Goal: Task Accomplishment & Management: Manage account settings

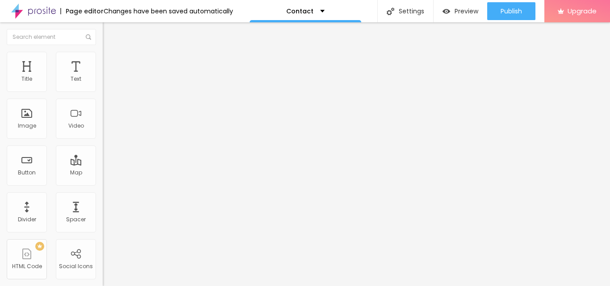
drag, startPoint x: 62, startPoint y: 100, endPoint x: 0, endPoint y: 100, distance: 61.7
click at [103, 100] on div "Address [GEOGRAPHIC_DATA] Align 15 Zoom" at bounding box center [154, 159] width 103 height 179
paste input "Sector 22A Yamuna Expressway"
type input "Sector 22A Yamuna Expressway"
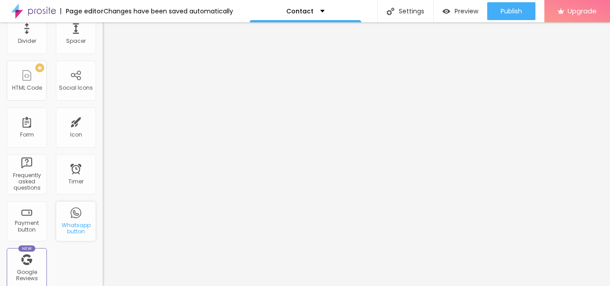
scroll to position [0, 0]
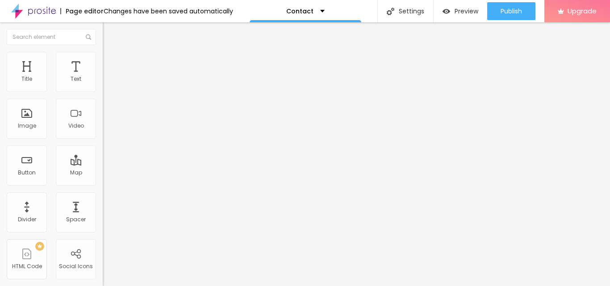
drag, startPoint x: 48, startPoint y: 122, endPoint x: 0, endPoint y: 122, distance: 48.3
click at [103, 122] on div "WhatsApp number * + 55 Text button Conversar no WhatsApp Message Hello, I came …" at bounding box center [154, 219] width 103 height 298
click at [103, 276] on input "WhatsApp" at bounding box center [156, 280] width 107 height 9
click at [103, 276] on input "WhatsApp me" at bounding box center [156, 280] width 107 height 9
type input "WhatsApp Me"
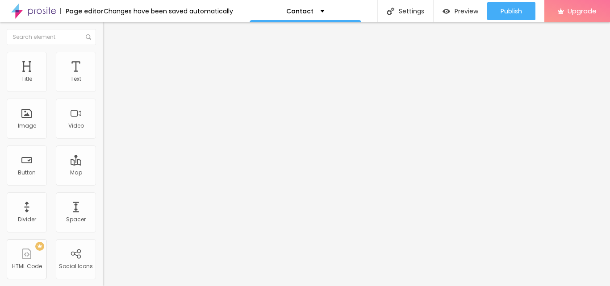
click at [103, 167] on img at bounding box center [154, 218] width 103 height 103
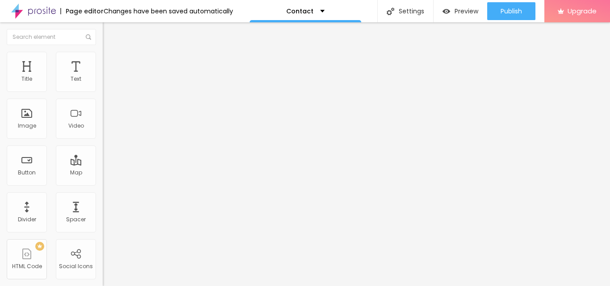
drag, startPoint x: 35, startPoint y: 93, endPoint x: 37, endPoint y: 101, distance: 7.8
click at [103, 167] on img at bounding box center [154, 218] width 103 height 103
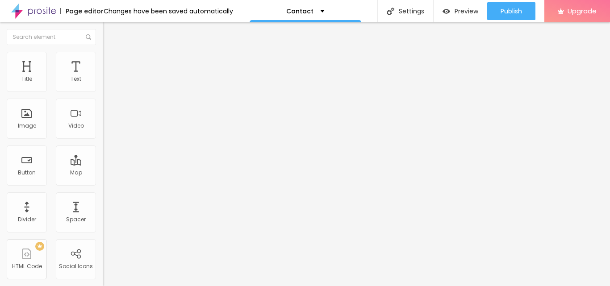
drag, startPoint x: 50, startPoint y: 95, endPoint x: 56, endPoint y: 99, distance: 7.1
click at [103, 84] on input "text" at bounding box center [156, 79] width 107 height 9
paste input "9999444220"
type input "9999444220"
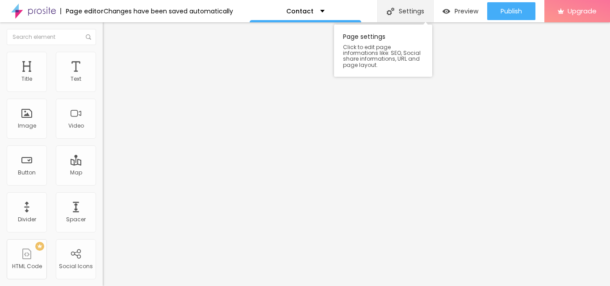
click at [414, 12] on div "Settings" at bounding box center [406, 11] width 56 height 22
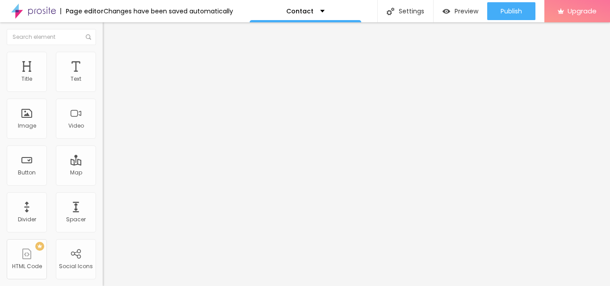
drag, startPoint x: 142, startPoint y: 91, endPoint x: 139, endPoint y: 85, distance: 6.2
drag, startPoint x: 384, startPoint y: 132, endPoint x: 216, endPoint y: 136, distance: 168.1
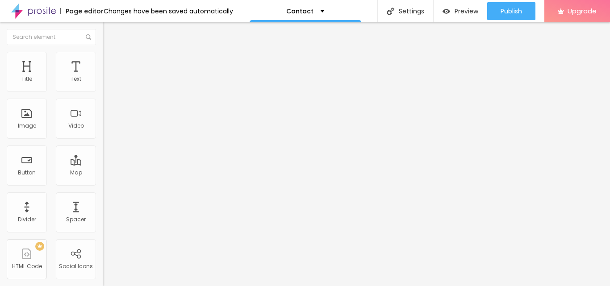
paste input "Ace The Nest Yamuna Expressway, ACE Studio Apartments"
type input "Ace The Nest Yamuna Expressway, ACE Studio Apartments"
drag, startPoint x: 341, startPoint y: 130, endPoint x: 197, endPoint y: 130, distance: 143.9
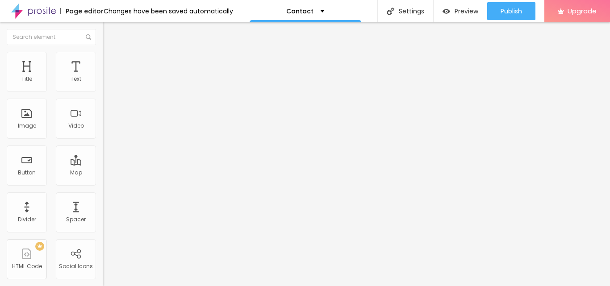
paste textarea "ACE The Nest is a premium studio apartment project developed by the ACE Group, …"
type textarea "ACE The Nest is a premium studio apartment project developed by the ACE Group, …"
paste textarea "Ace The Nest Yamuna Expressway, ACE Studio Apartments, ACE 1 BHK Apartments, [G…"
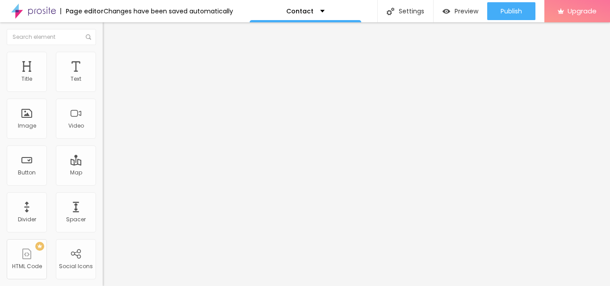
type textarea "Ace The Nest Yamuna Expressway, ACE Studio Apartments, ACE 1 BHK Apartments, [G…"
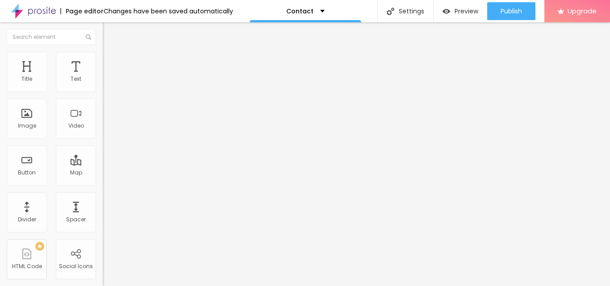
drag, startPoint x: 362, startPoint y: 200, endPoint x: 181, endPoint y: 200, distance: 181.4
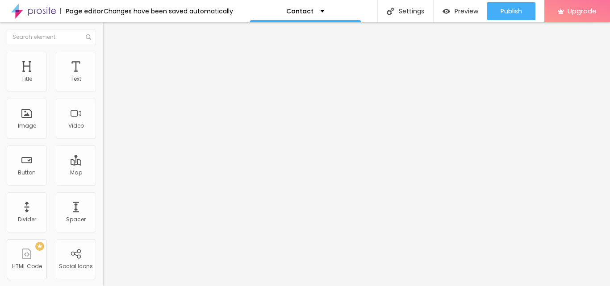
paste textarea "Ace The Nest Yamuna Expressway, ACE Studio Apartments, ACE 1 BHK Apartments, [G…"
type textarea "Ace The Nest Yamuna Expressway, ACE Studio Apartments, ACE 1 BHK Apartments, [G…"
drag, startPoint x: 364, startPoint y: 159, endPoint x: 163, endPoint y: 169, distance: 201.8
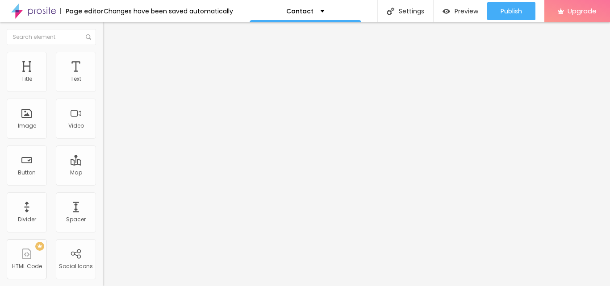
paste input "text"
paste input "Ace Verde"
paste input "Ace The Nest"
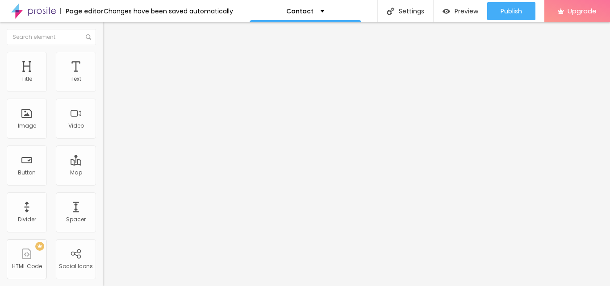
type input "Ace Yamuna Expressway, Ace Verde, Ace The Nest"
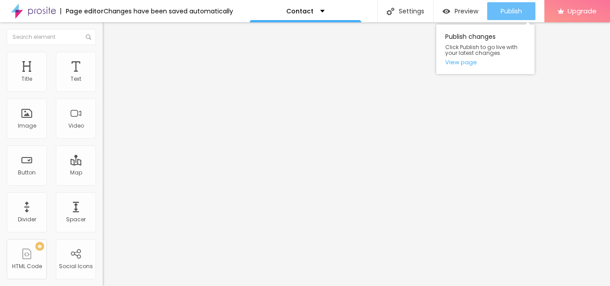
click at [515, 6] on div "Publish" at bounding box center [511, 11] width 21 height 18
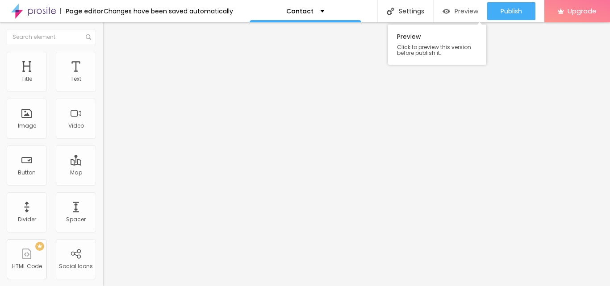
click at [460, 13] on span "Preview" at bounding box center [467, 11] width 24 height 7
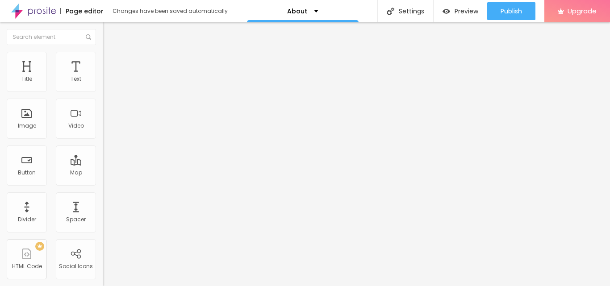
click at [103, 77] on span "Change image" at bounding box center [127, 73] width 48 height 8
click at [103, 181] on div "Facebook" at bounding box center [154, 183] width 103 height 5
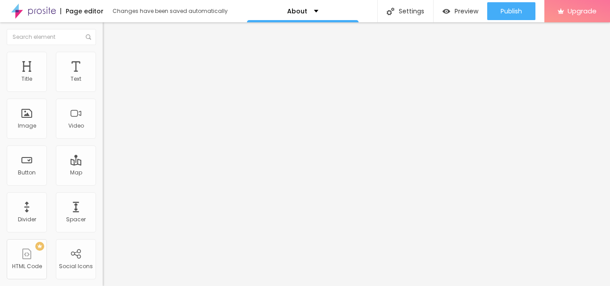
drag, startPoint x: 47, startPoint y: 144, endPoint x: 0, endPoint y: 144, distance: 46.9
paste input "www.facebook.com/acethenestyamunaexpressway/"
type input "[URL][DOMAIN_NAME]"
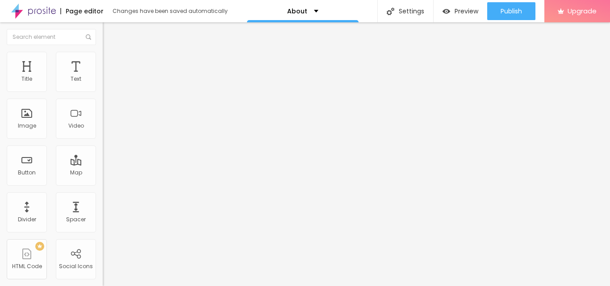
drag, startPoint x: 46, startPoint y: 159, endPoint x: 31, endPoint y: 177, distance: 23.8
paste input "www.instagram.com/acethenestyamunaexpressway/"
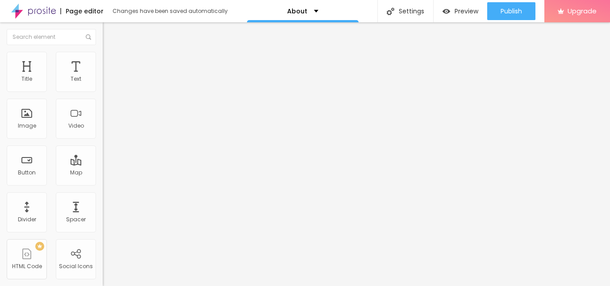
scroll to position [0, 95]
type input "[URL][DOMAIN_NAME]"
drag, startPoint x: 53, startPoint y: 179, endPoint x: 0, endPoint y: 180, distance: 52.7
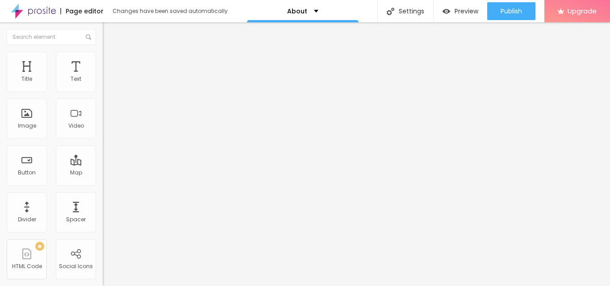
paste input "x.com/acestudionoida"
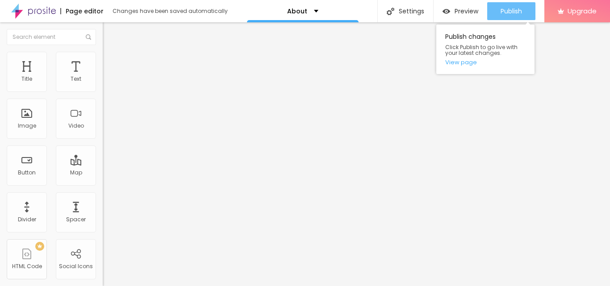
type input "[URL][DOMAIN_NAME]"
click at [511, 11] on span "Publish" at bounding box center [511, 11] width 21 height 7
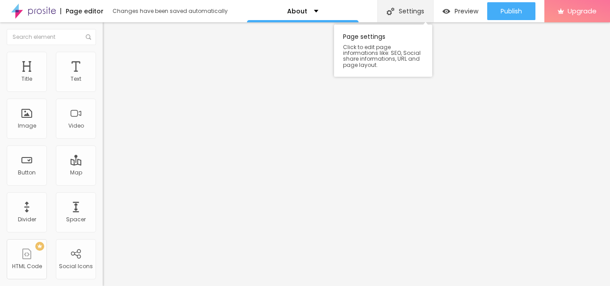
click at [404, 8] on div "Settings" at bounding box center [406, 11] width 56 height 22
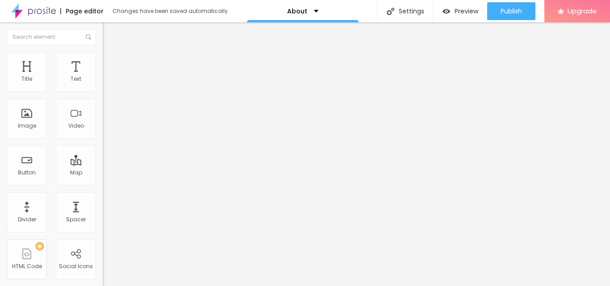
drag, startPoint x: 347, startPoint y: 137, endPoint x: 327, endPoint y: 242, distance: 107.4
paste input "text"
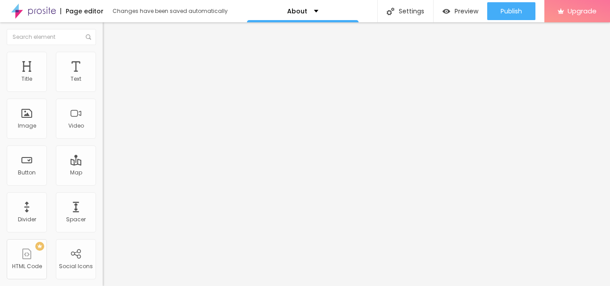
paste input "Ace The Nest"
paste input "Ace Verde"
type input "Ace Yamuna Expressway, Ace The Nest, Ace Verde"
drag, startPoint x: 370, startPoint y: 175, endPoint x: 111, endPoint y: 175, distance: 258.3
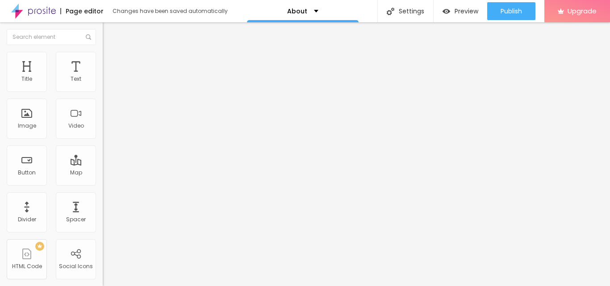
paste textarea "CE The Nest offers a very strong chance for investment in the fast-growing Yamu…"
paste textarea "ACE Verde Yamuna Expressway offers a variety of residences"
type textarea "ACE The Nest offers a very strong chance for investment in the fast-growing Yam…"
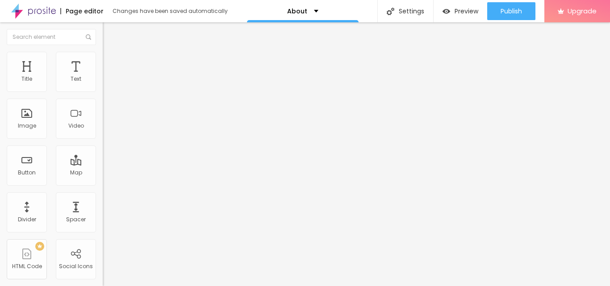
paste textarea "Ace The Nest Yamuna Expressway, ACE Studio Apartments, ACE 1 BHK Apartments, Ac…"
type textarea "Ace The Nest Yamuna Expressway, ACE Studio Apartments, ACE 1 BHK Apartments, Ac…"
drag, startPoint x: 298, startPoint y: 147, endPoint x: 215, endPoint y: 122, distance: 86.5
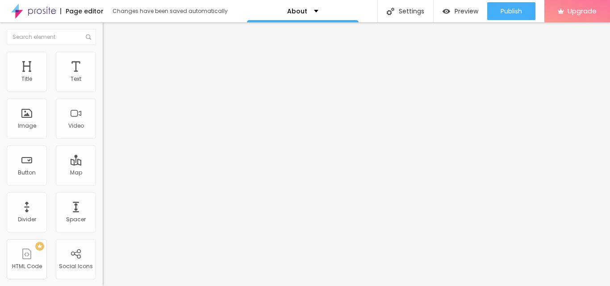
drag, startPoint x: 396, startPoint y: 201, endPoint x: 194, endPoint y: 206, distance: 202.0
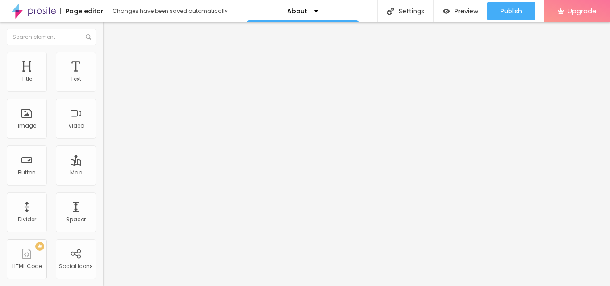
paste textarea "CE The Nest offers a very strong chance for investment in the fast-growing Yamu…"
type textarea "ACE The Nest offers a very strong chance for investment in the fast-growing Yam…"
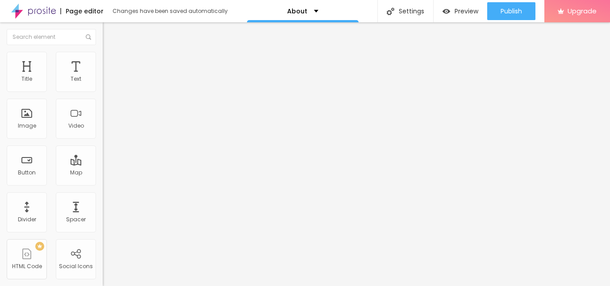
drag, startPoint x: 390, startPoint y: 186, endPoint x: 213, endPoint y: 182, distance: 176.6
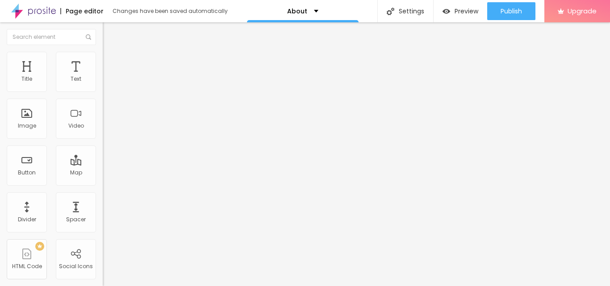
drag, startPoint x: 368, startPoint y: 205, endPoint x: 147, endPoint y: 192, distance: 221.1
paste input "ce Yamuna Expressway, Ace The Nest, Ace Verde"
type input "Ace Yamuna Expressway, Ace The Nest, Ace Verde"
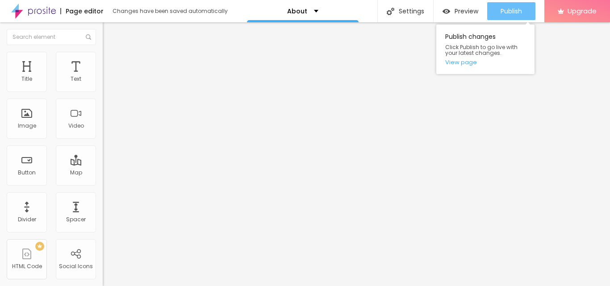
click at [512, 16] on div "Publish" at bounding box center [511, 11] width 21 height 18
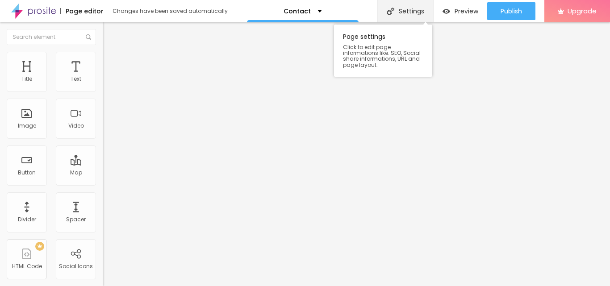
click at [411, 6] on div "Settings" at bounding box center [406, 11] width 56 height 22
